Goal: Obtain resource: Download file/media

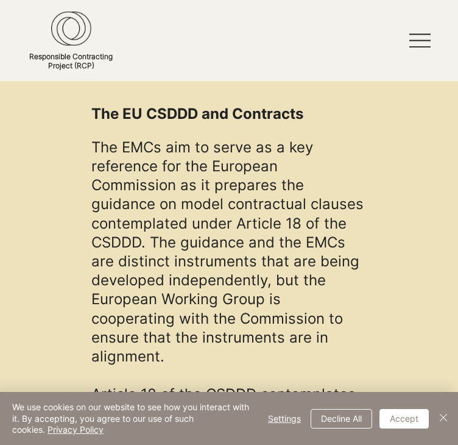
scroll to position [1216, 0]
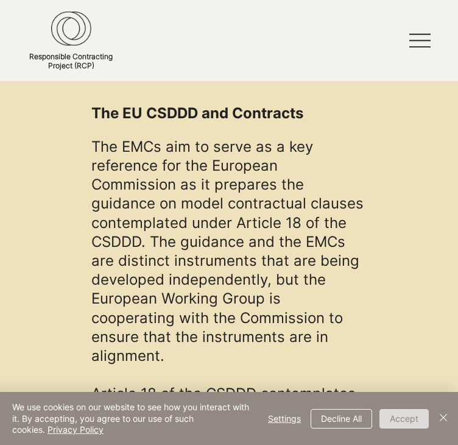
click at [409, 414] on button "Accept" at bounding box center [404, 418] width 49 height 19
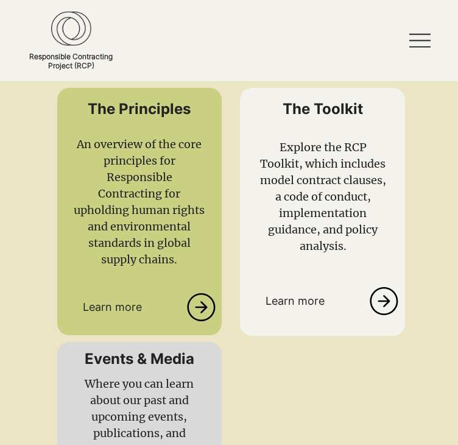
scroll to position [3208, 0]
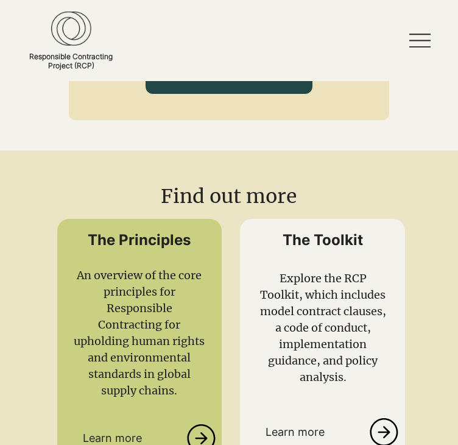
click at [381, 413] on link at bounding box center [320, 432] width 161 height 39
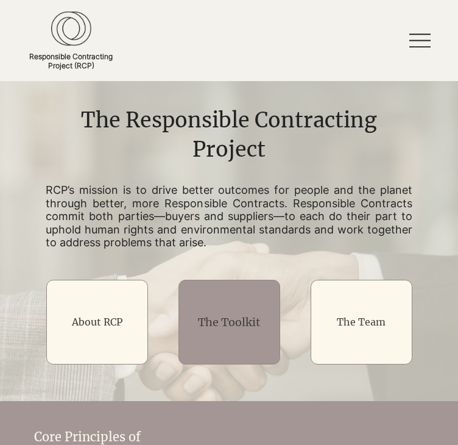
click at [246, 355] on div "main content" at bounding box center [230, 322] width 102 height 85
click at [232, 328] on link "The Toolkit" at bounding box center [229, 322] width 62 height 14
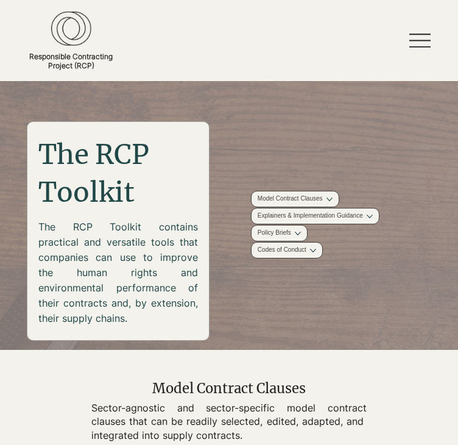
click at [374, 281] on img "main content" at bounding box center [229, 216] width 458 height 270
click at [316, 253] on button "More Codes of Conduct pages" at bounding box center [313, 250] width 6 height 6
click at [283, 269] on span "Buyer Code" at bounding box center [267, 264] width 32 height 9
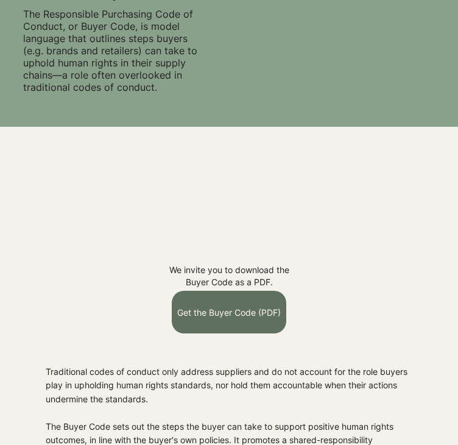
scroll to position [175, 0]
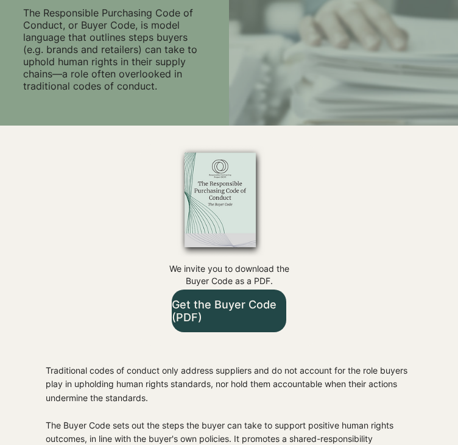
click at [227, 292] on span "Get the Buyer Code (PDF)" at bounding box center [229, 310] width 115 height 43
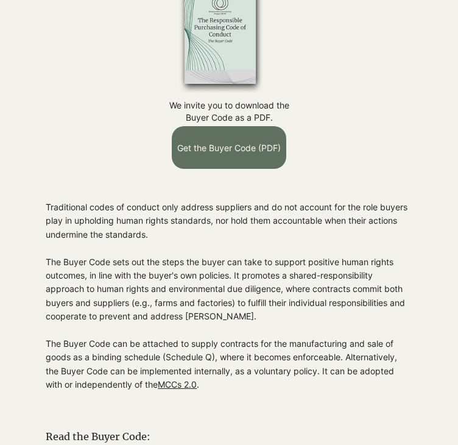
scroll to position [0, 0]
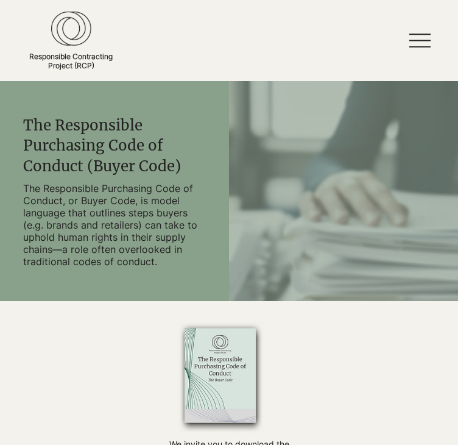
click at [217, 257] on div "main content" at bounding box center [114, 191] width 229 height 220
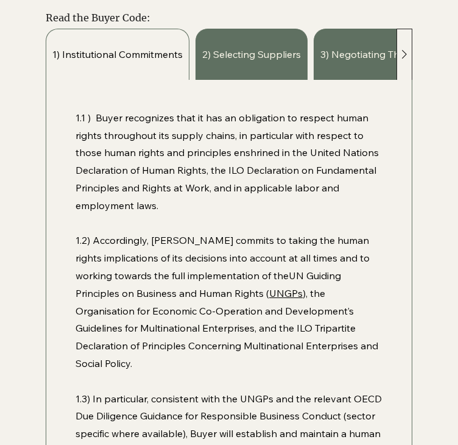
scroll to position [759, 0]
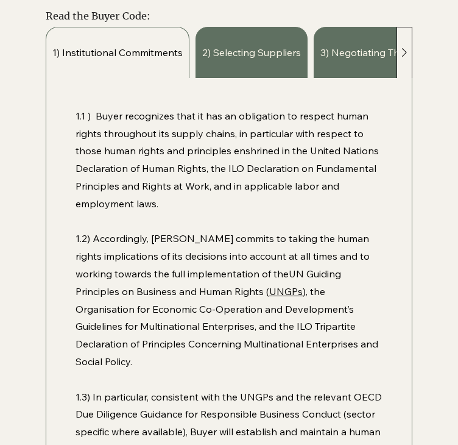
click at [404, 66] on div at bounding box center [405, 52] width 16 height 51
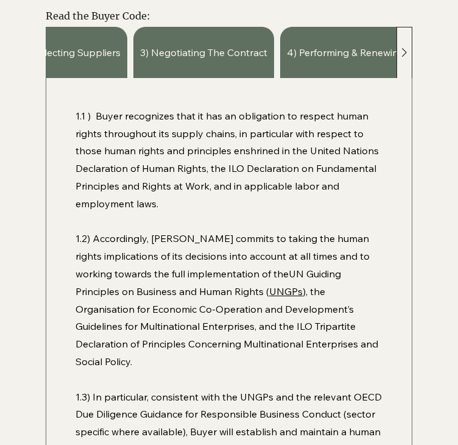
scroll to position [0, 183]
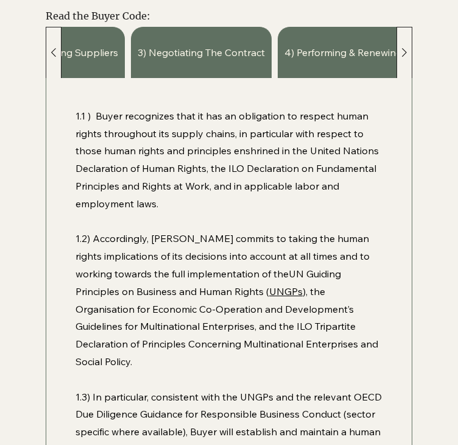
click at [405, 59] on icon at bounding box center [404, 52] width 15 height 15
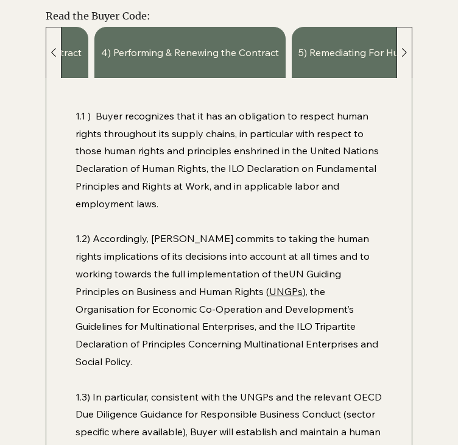
click at [405, 59] on icon at bounding box center [404, 52] width 15 height 15
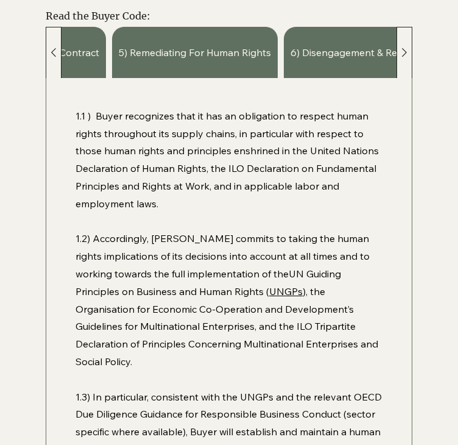
scroll to position [0, 550]
click at [406, 54] on icon at bounding box center [404, 52] width 15 height 15
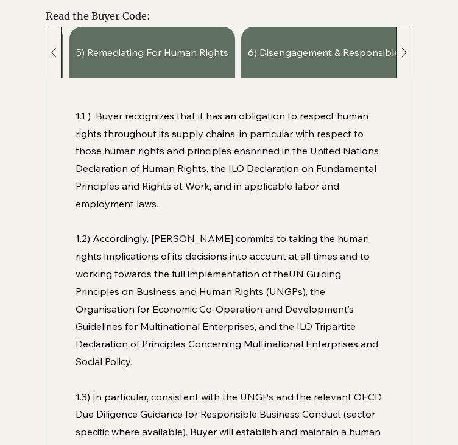
scroll to position [0, 602]
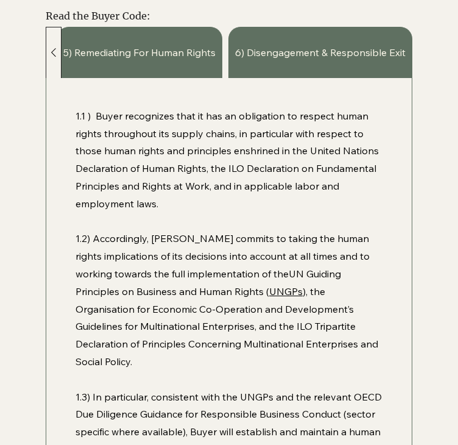
click at [406, 54] on div "6) Disengagement & Responsible Exit" at bounding box center [321, 52] width 184 height 51
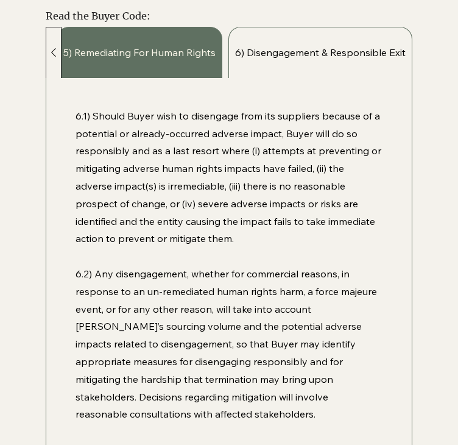
click at [307, 191] on p "6.1) Should Buyer wish to disengage from its suppliers because of a potential o…" at bounding box center [229, 177] width 307 height 140
click at [302, 46] on span "6) Disengagement & Responsible Exit" at bounding box center [320, 52] width 171 height 13
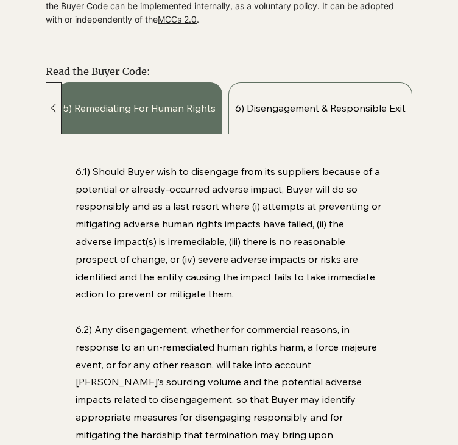
scroll to position [697, 0]
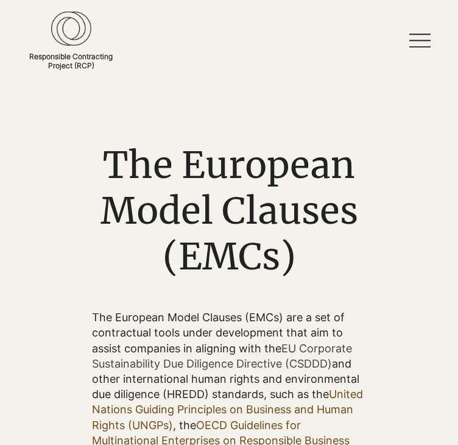
click at [360, 286] on div "main content" at bounding box center [229, 195] width 458 height 229
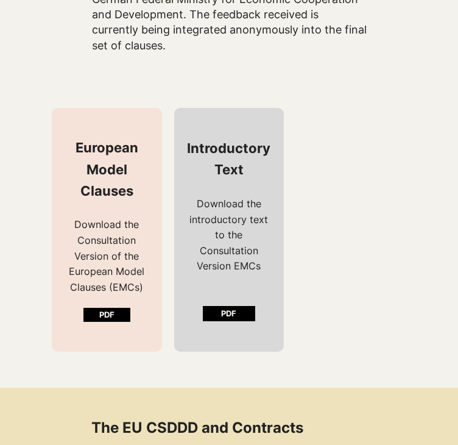
scroll to position [903, 0]
